Goal: Information Seeking & Learning: Learn about a topic

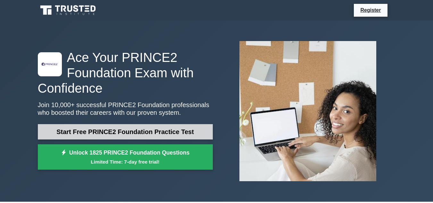
click at [165, 129] on link "Start Free PRINCE2 Foundation Practice Test" at bounding box center [125, 131] width 175 height 15
